Goal: Check status

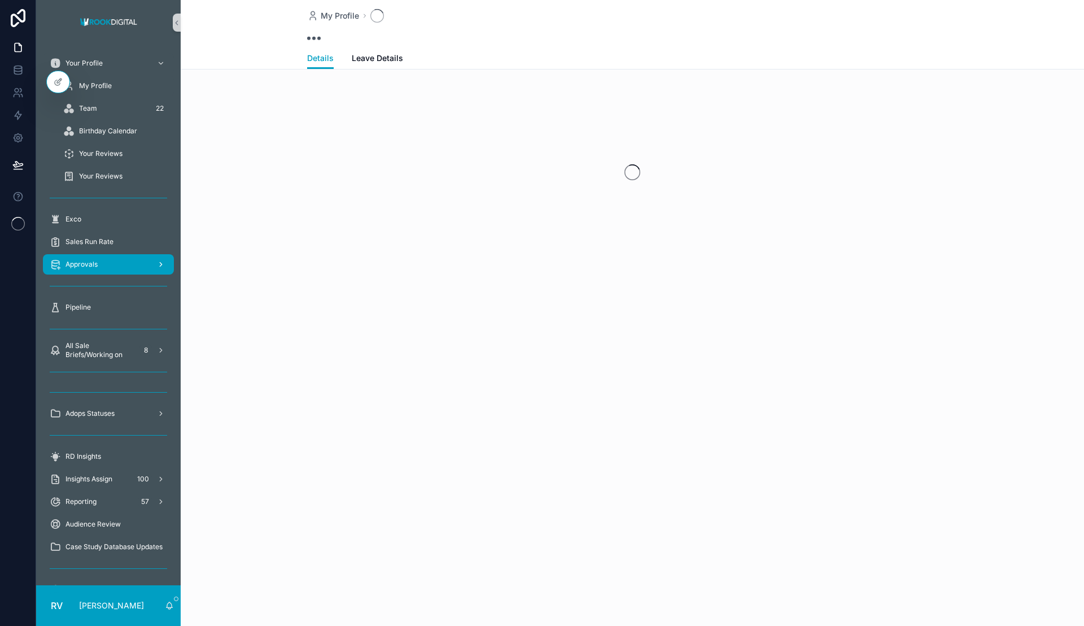
click at [94, 265] on span "Approvals" at bounding box center [82, 264] width 32 height 9
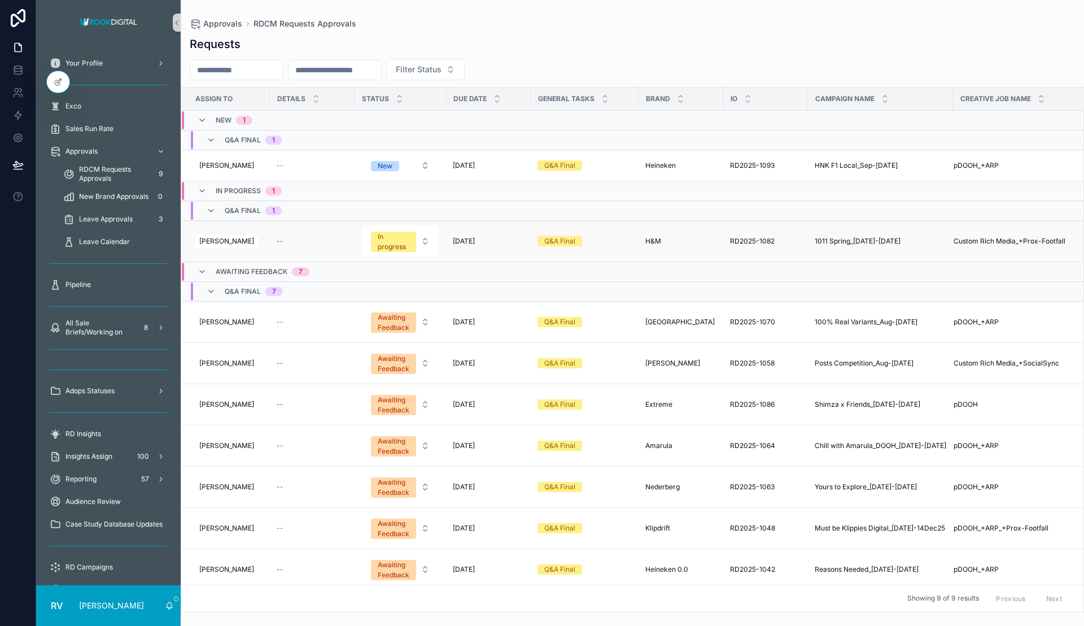
click at [851, 241] on span "1011 Spring_[DATE]-[DATE]" at bounding box center [858, 241] width 86 height 9
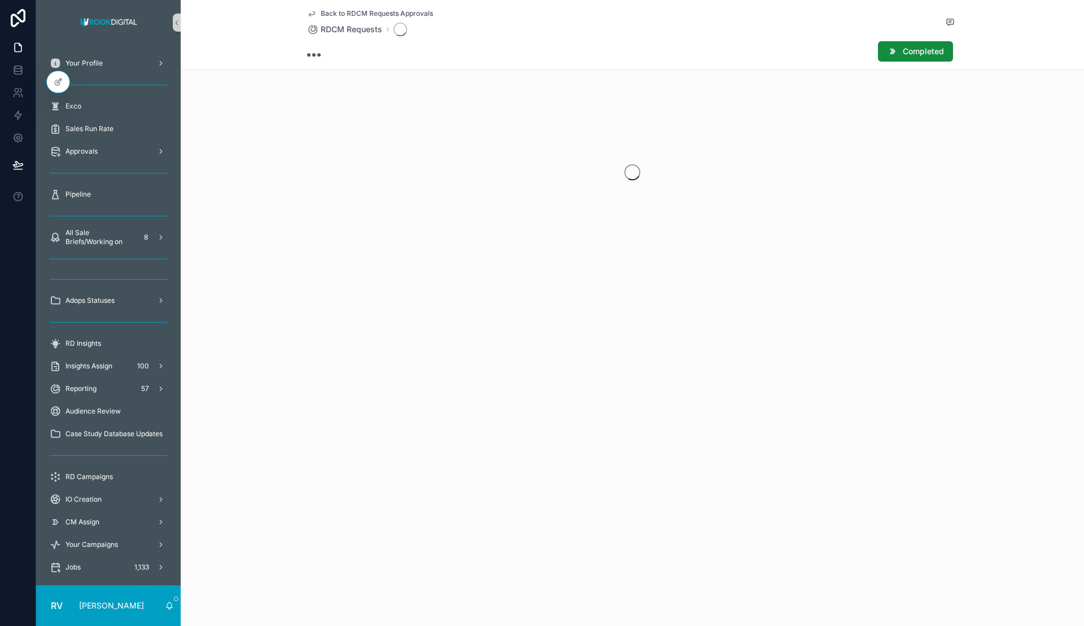
click at [851, 241] on div "scrollable content" at bounding box center [633, 172] width 904 height 178
click at [179, 24] on icon "scrollable content" at bounding box center [177, 23] width 8 height 8
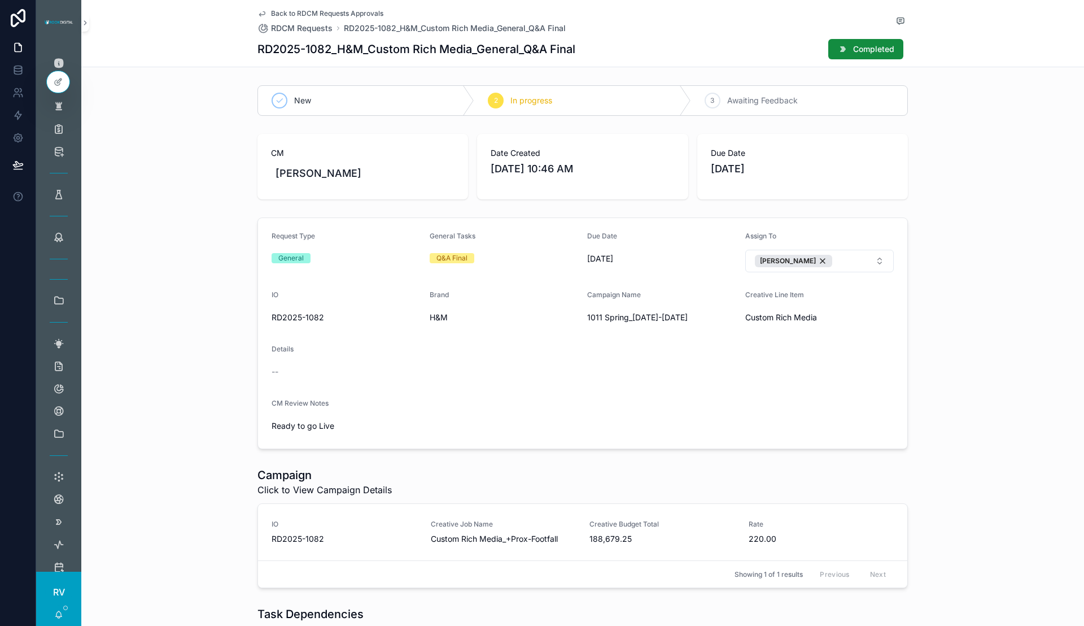
scroll to position [54, 0]
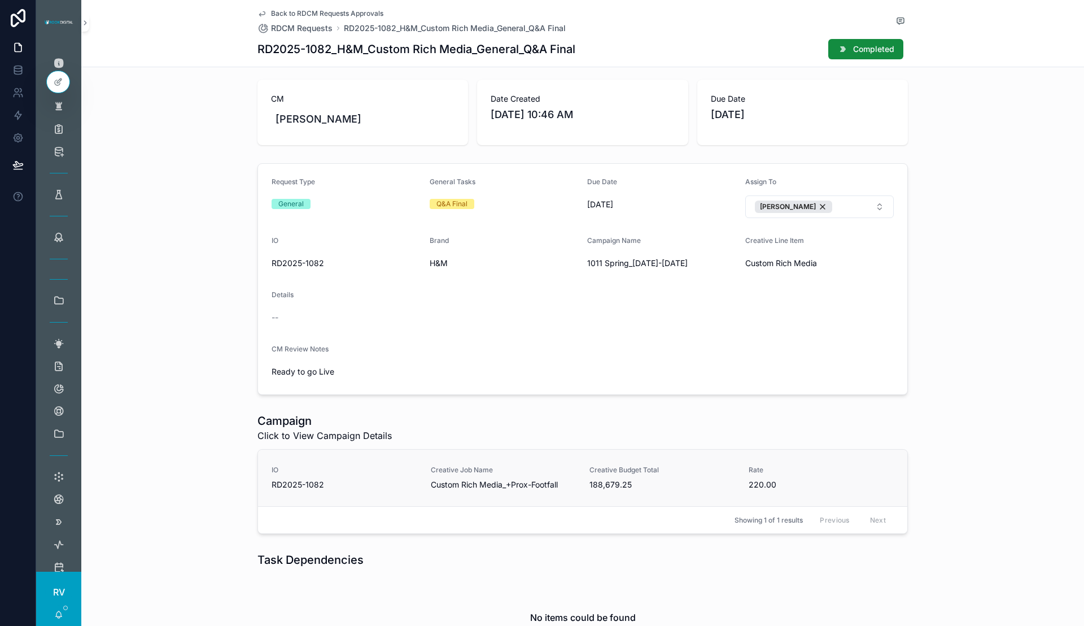
click at [526, 473] on span "Creative Job Name" at bounding box center [504, 469] width 146 height 9
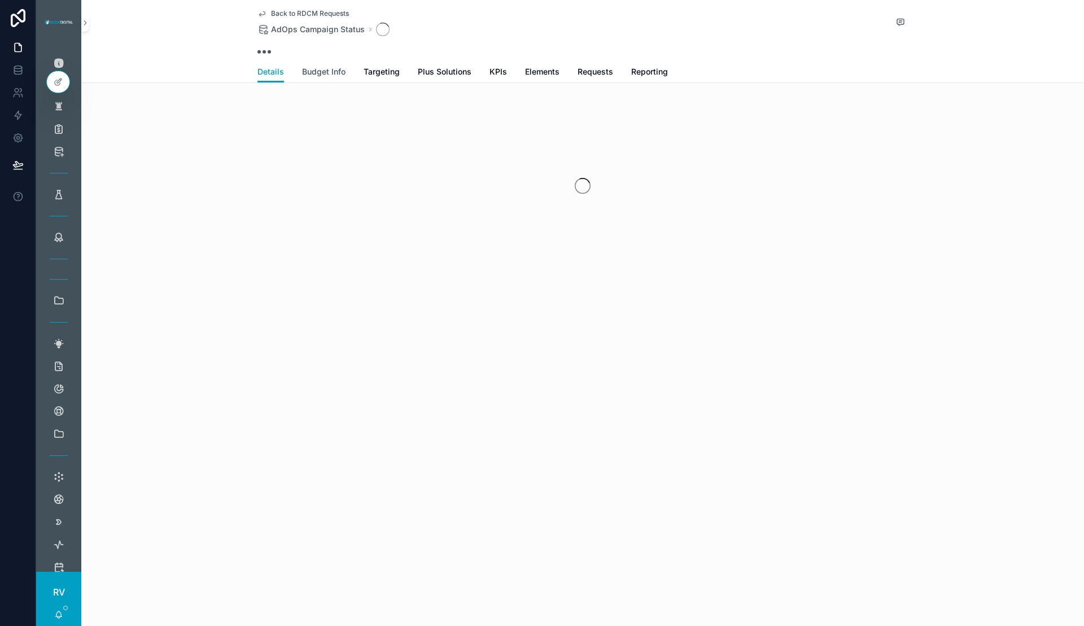
click at [326, 72] on span "Budget Info" at bounding box center [323, 71] width 43 height 11
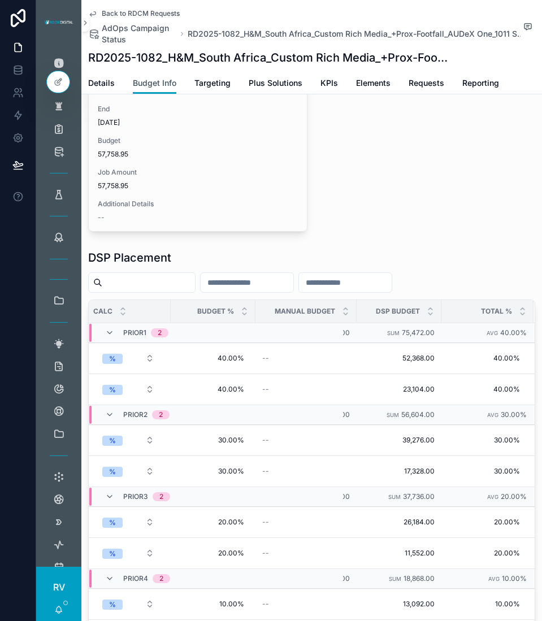
scroll to position [964, 0]
